Goal: Task Accomplishment & Management: Manage account settings

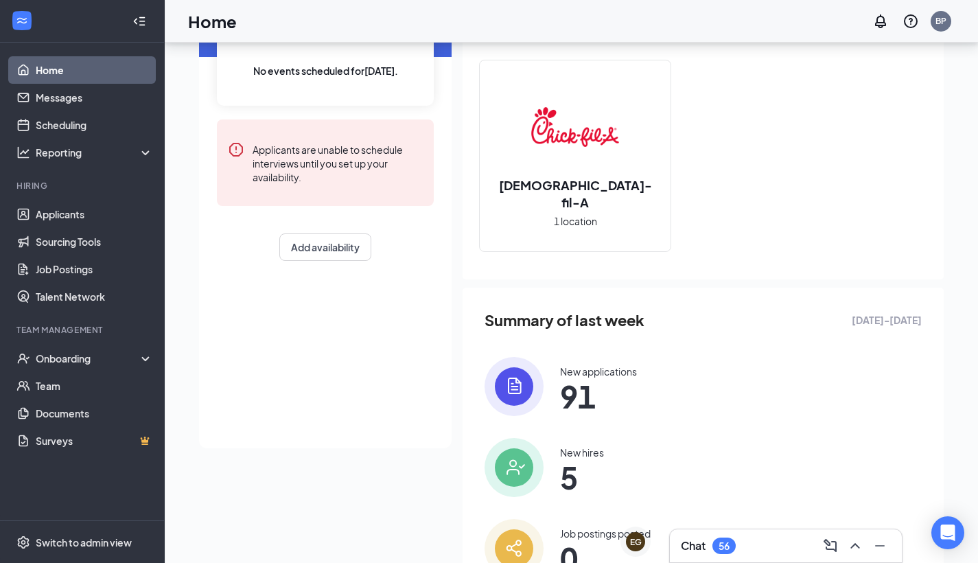
scroll to position [72, 0]
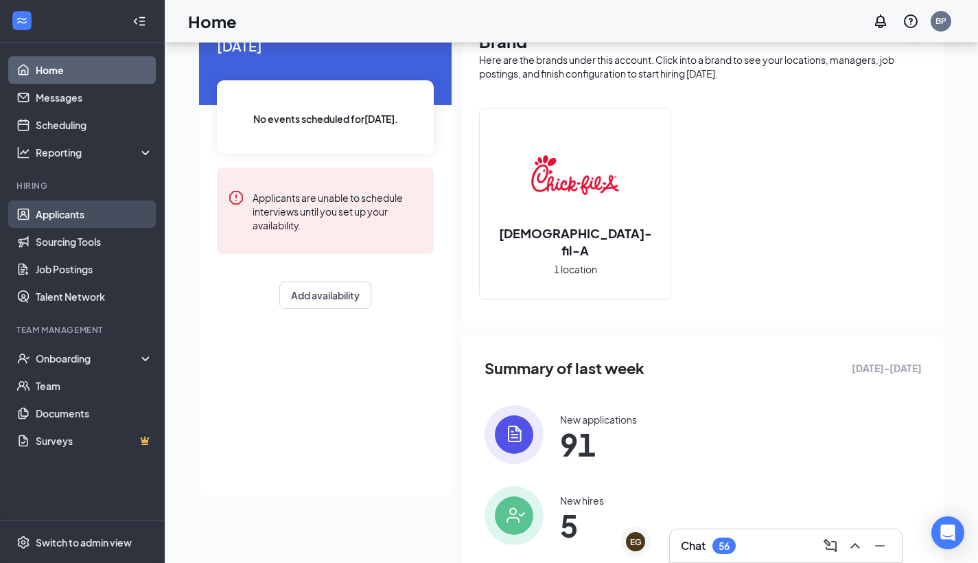
click at [62, 216] on link "Applicants" at bounding box center [94, 213] width 117 height 27
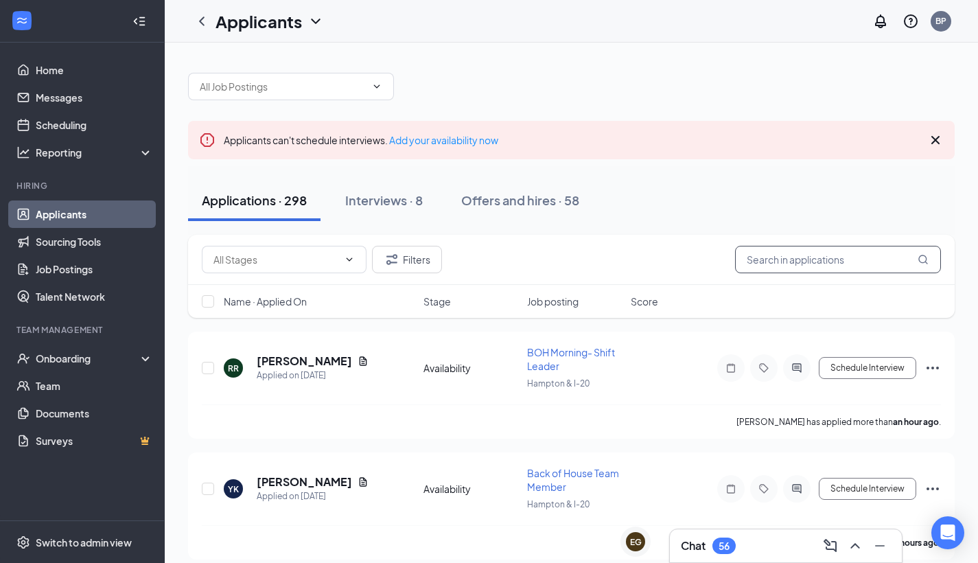
click at [855, 266] on input "text" at bounding box center [838, 259] width 206 height 27
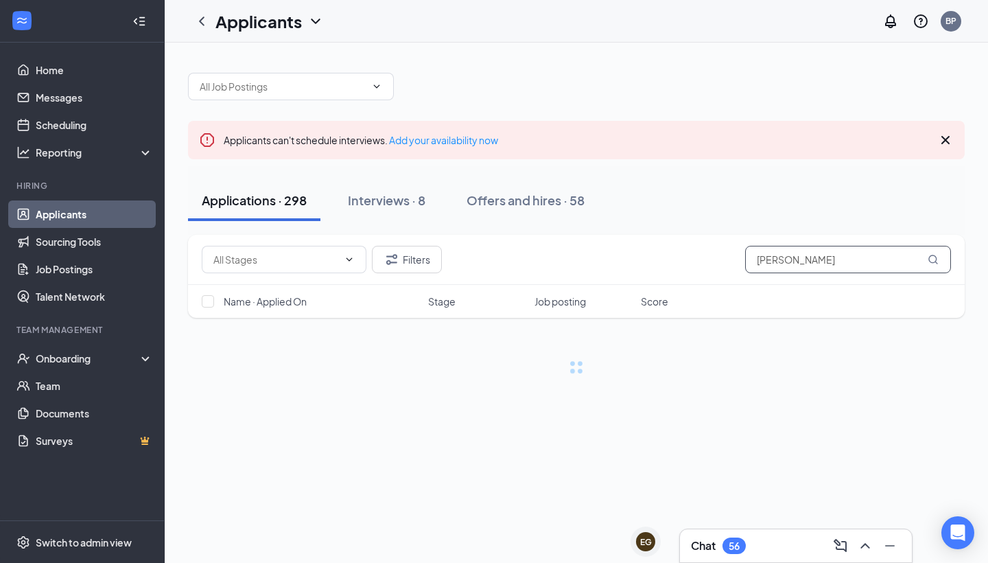
click at [786, 253] on input "[PERSON_NAME]" at bounding box center [848, 259] width 206 height 27
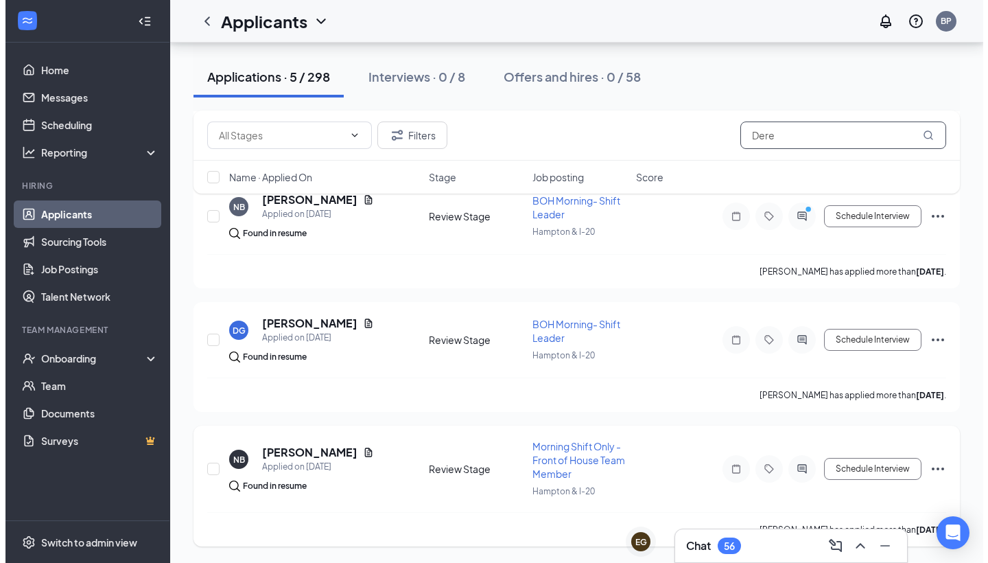
scroll to position [400, 0]
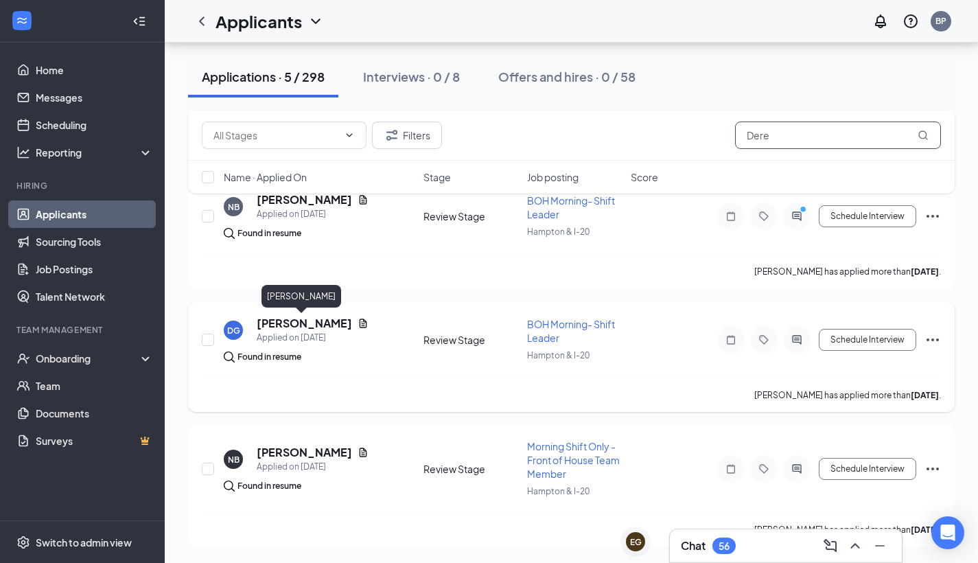
type input "Dere"
click at [307, 324] on h5 "[PERSON_NAME]" at bounding box center [304, 323] width 95 height 15
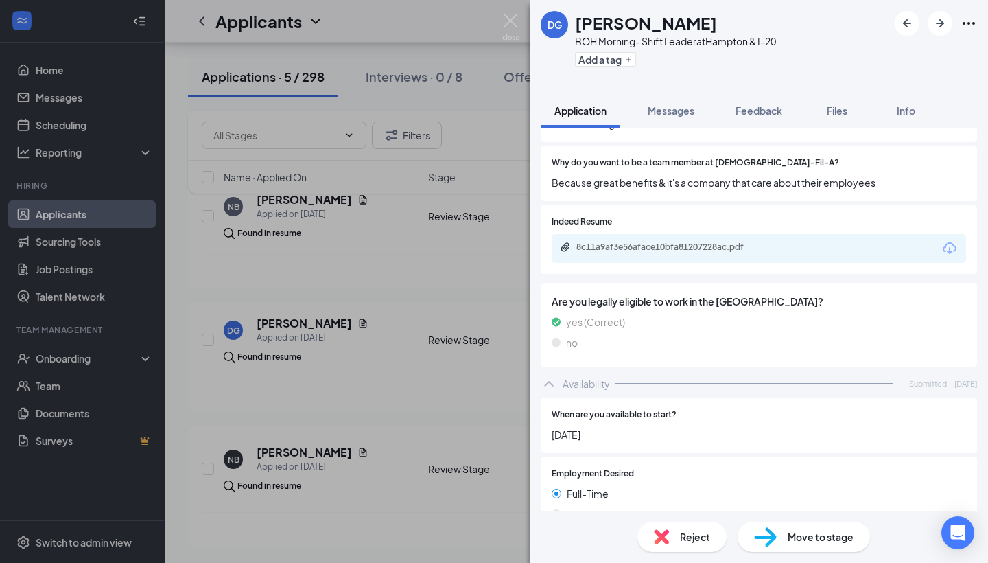
scroll to position [520, 0]
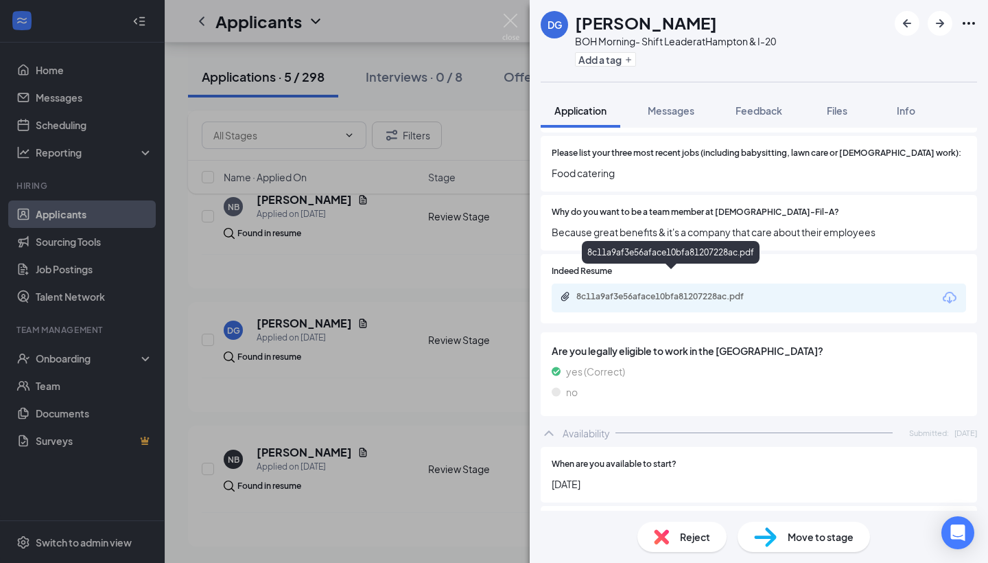
click at [686, 291] on div "8c11a9af3e56aface10bfa81207228ac.pdf" at bounding box center [673, 296] width 192 height 11
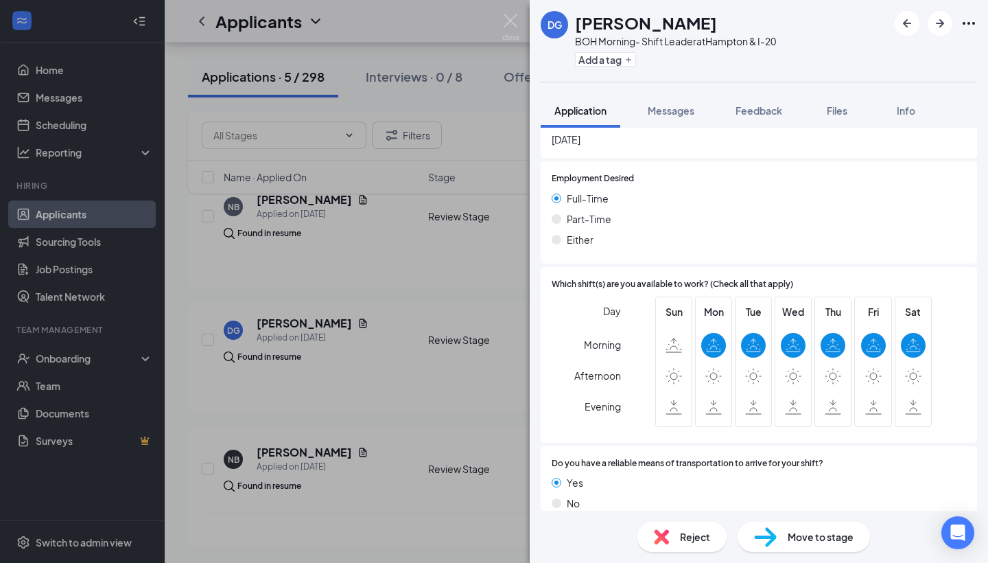
scroll to position [863, 0]
click at [673, 539] on div "Reject" at bounding box center [682, 537] width 89 height 30
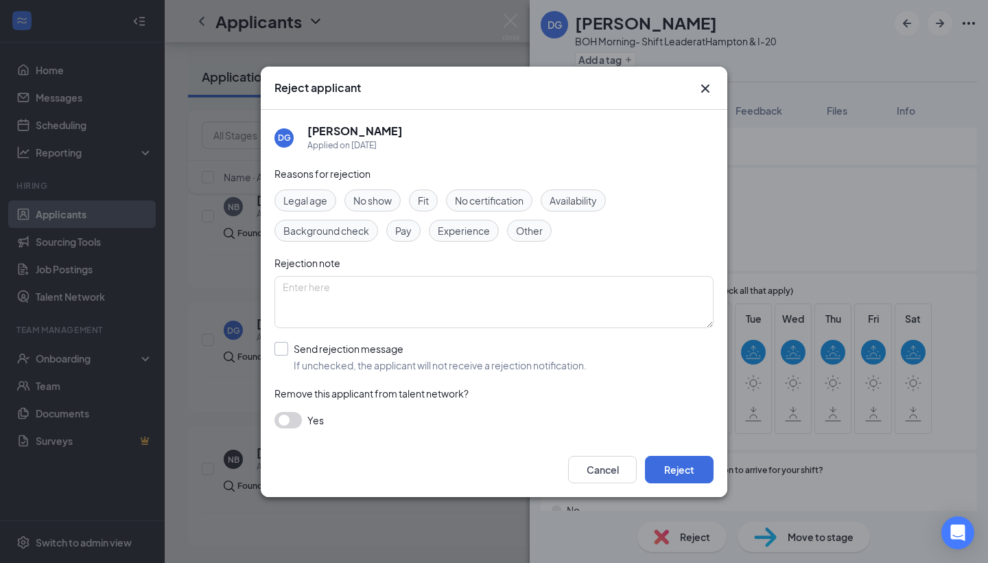
click at [285, 350] on div at bounding box center [282, 349] width 14 height 14
click at [285, 350] on input "Send rejection message If unchecked, the applicant will not receive a rejection…" at bounding box center [431, 357] width 312 height 30
checkbox input "true"
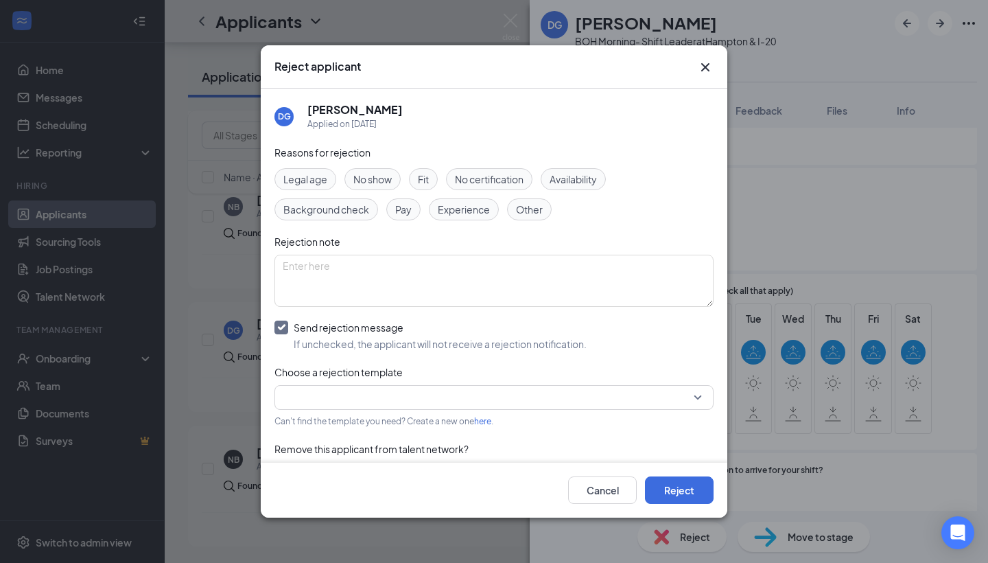
click at [633, 410] on div "Reasons for rejection Legal age No show Fit No certification Availability Backg…" at bounding box center [494, 321] width 439 height 353
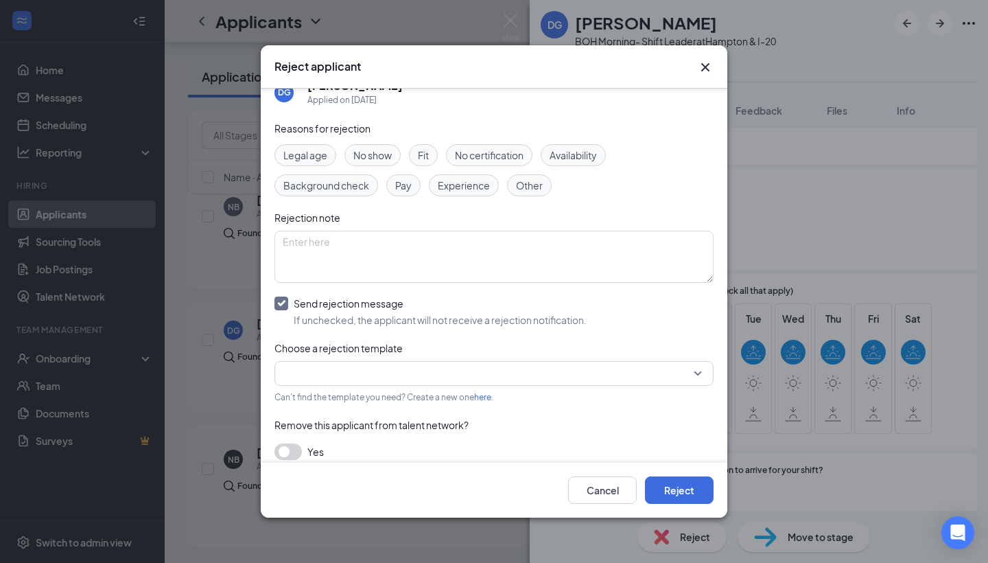
click at [592, 373] on input "search" at bounding box center [489, 373] width 413 height 23
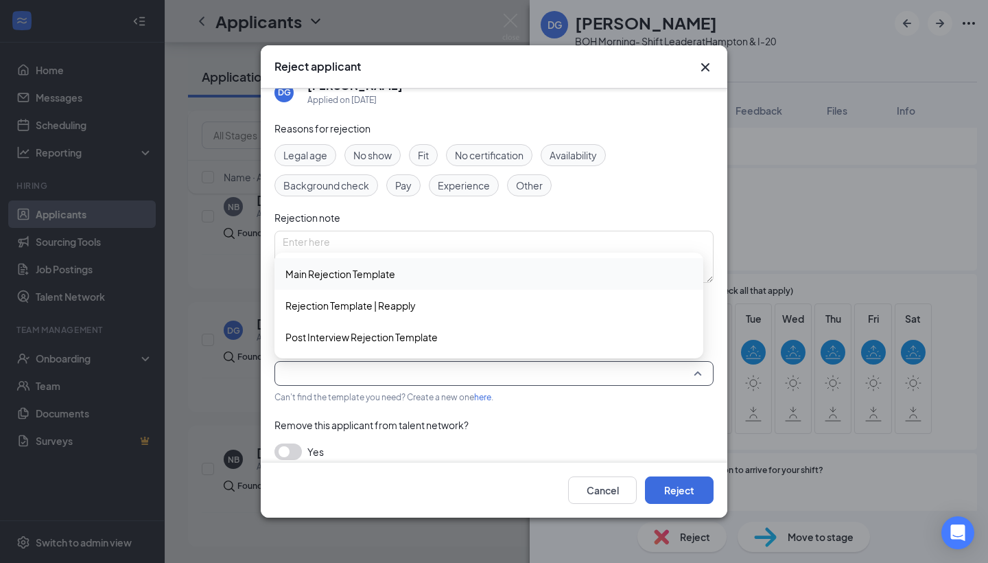
click at [570, 288] on div "Main Rejection Template" at bounding box center [489, 274] width 429 height 32
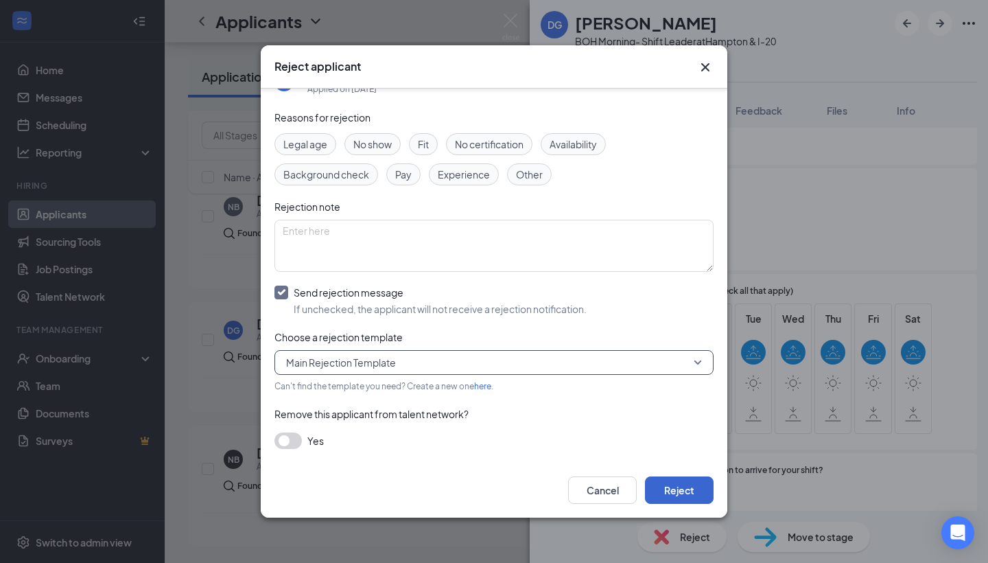
scroll to position [34, 0]
click at [682, 496] on button "Reject" at bounding box center [679, 489] width 69 height 27
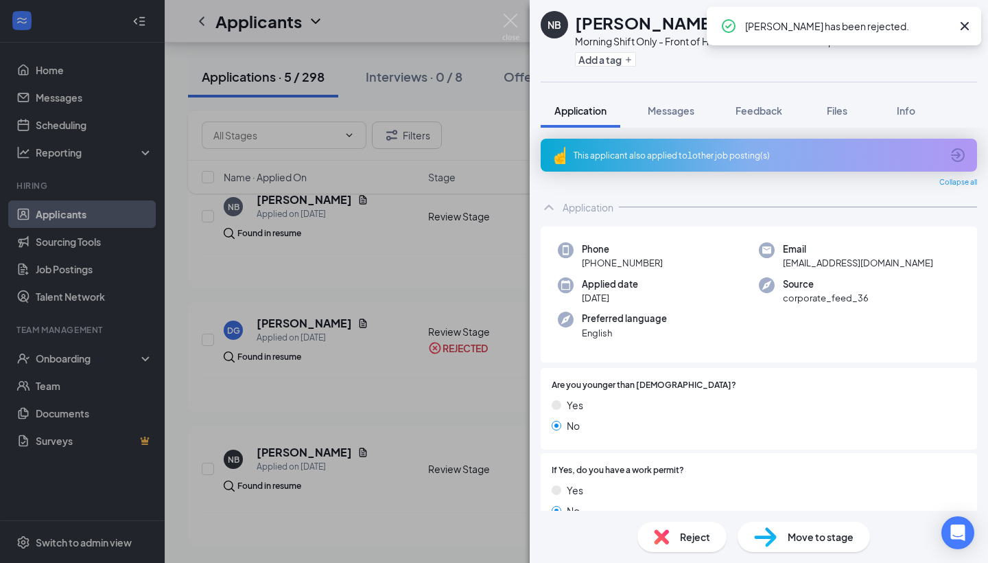
click at [963, 25] on icon "Cross" at bounding box center [965, 26] width 8 height 8
click at [461, 64] on div "NB [PERSON_NAME] Morning Shift Only - Front of House Team Member at [GEOGRAPHIC…" at bounding box center [494, 281] width 988 height 563
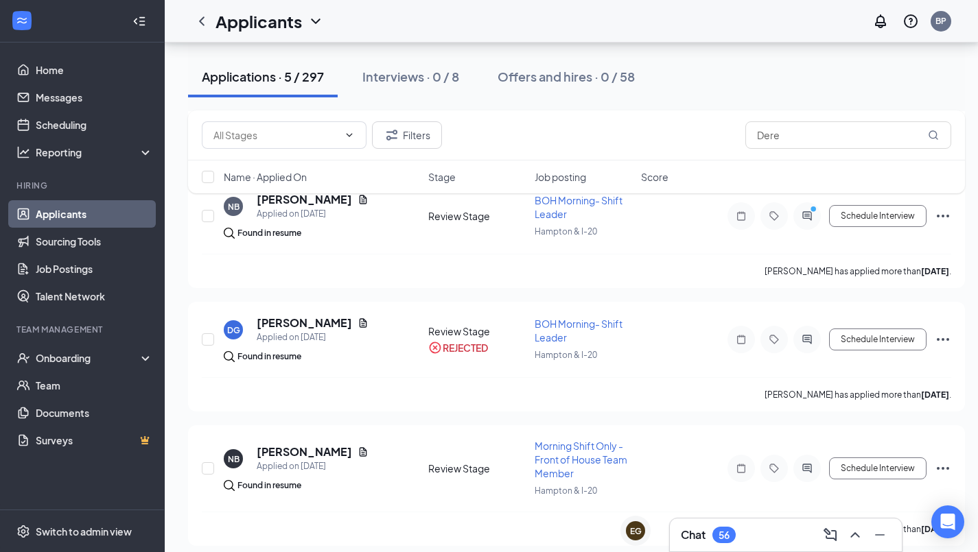
scroll to position [287, 0]
